Goal: Transaction & Acquisition: Book appointment/travel/reservation

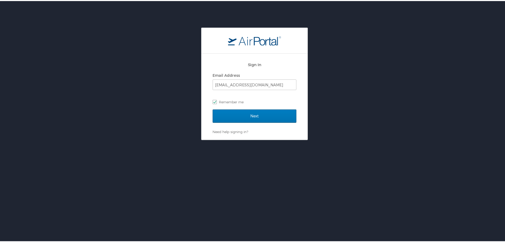
click at [272, 43] on img "logo" at bounding box center [254, 40] width 53 height 10
click at [281, 117] on input "Next" at bounding box center [255, 114] width 84 height 13
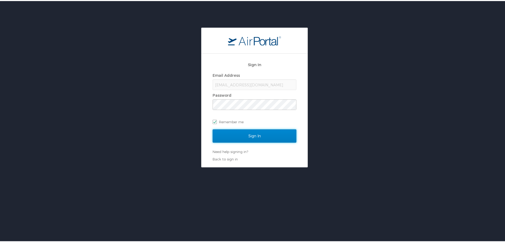
click at [251, 131] on input "Sign In" at bounding box center [255, 134] width 84 height 13
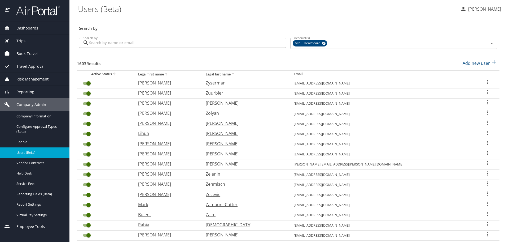
click at [28, 66] on span "Travel Approval" at bounding box center [27, 66] width 35 height 6
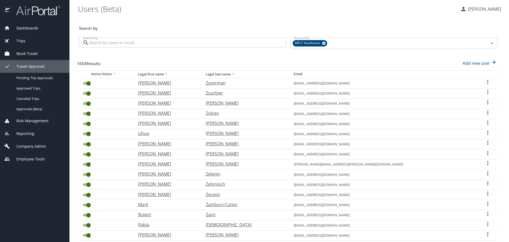
click at [34, 54] on span "Book Travel" at bounding box center [24, 54] width 28 height 6
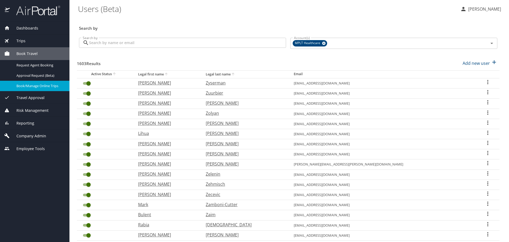
click at [30, 86] on span "Book/Manage Online Trips" at bounding box center [39, 85] width 47 height 5
